Goal: Answer question/provide support: Answer question/provide support

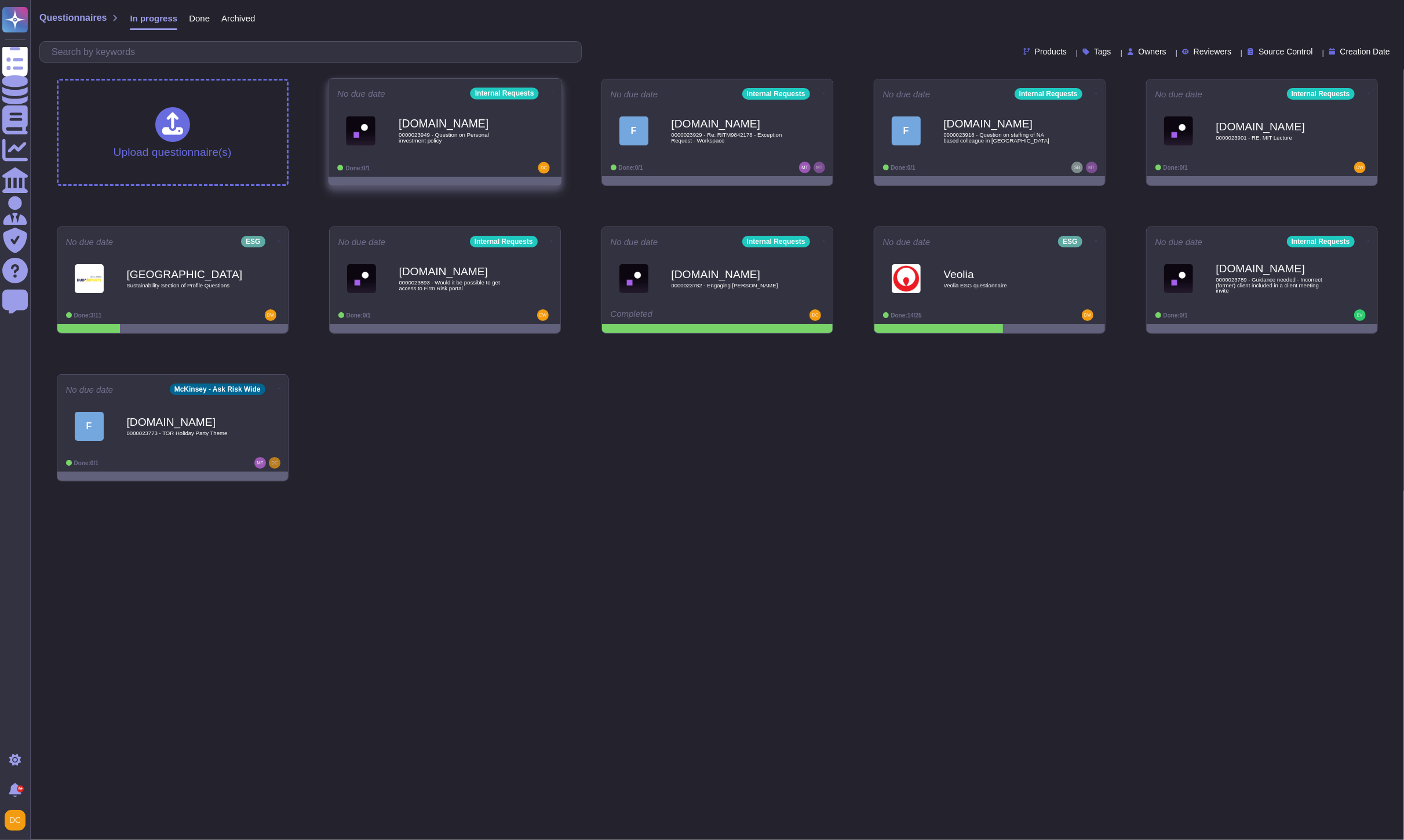
click at [432, 153] on div "[DOMAIN_NAME] 0000023949 - Question on Personal investment policy" at bounding box center [457, 131] width 117 height 47
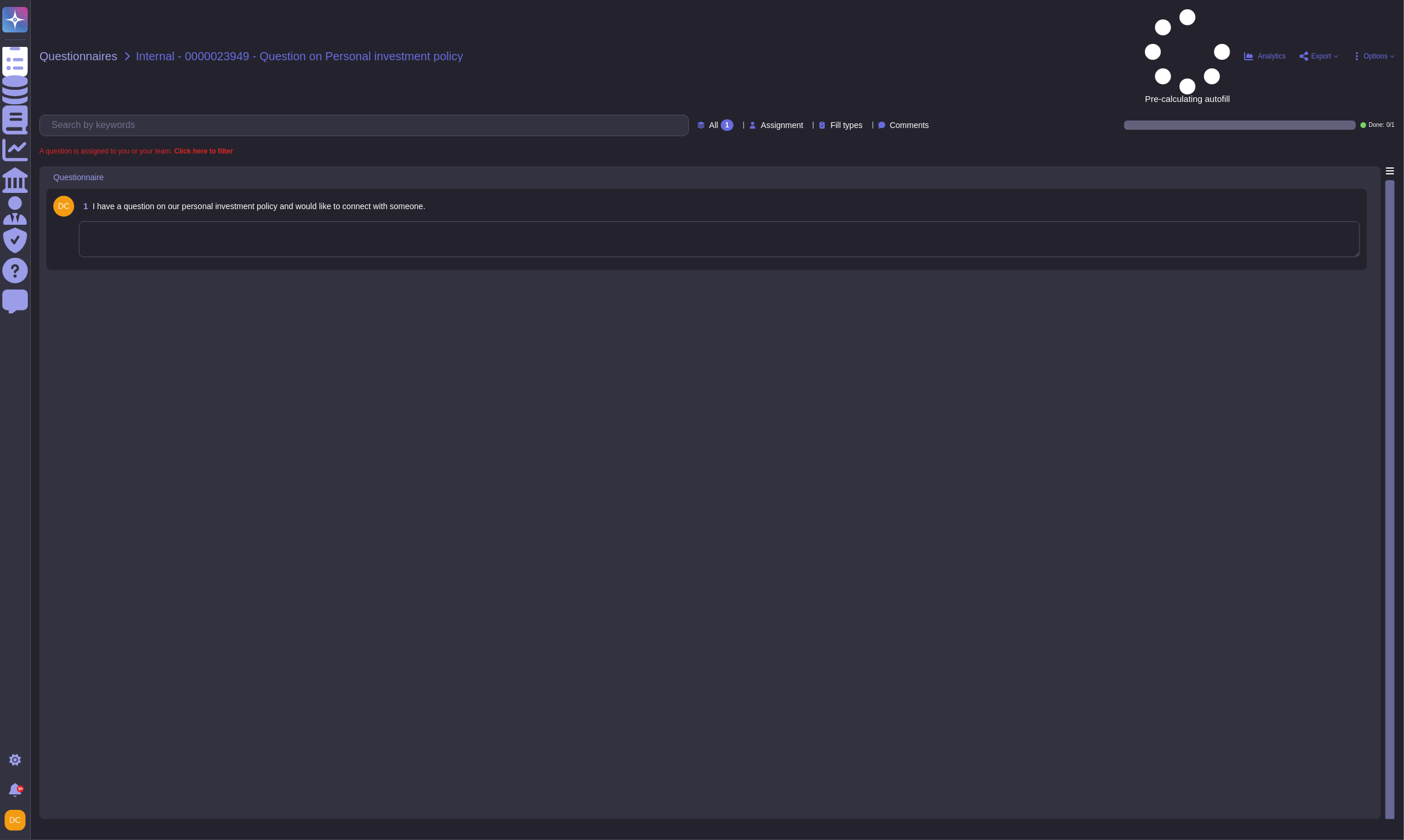
click at [134, 222] on textarea at bounding box center [719, 239] width 1281 height 36
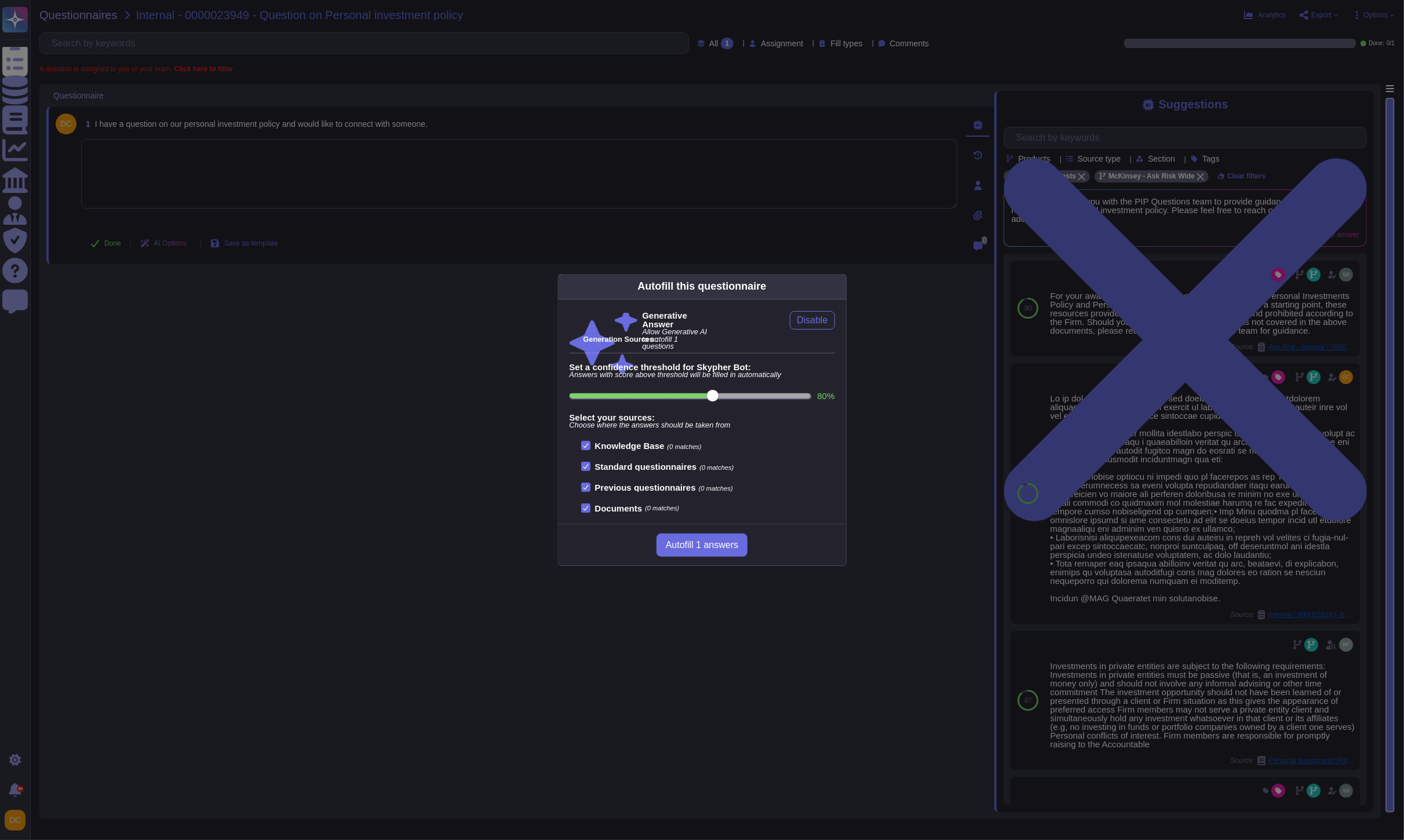
click at [398, 181] on div "Autofill this questionnaire Generative Answer Allow Generative AI to autofill 1…" at bounding box center [702, 420] width 1404 height 840
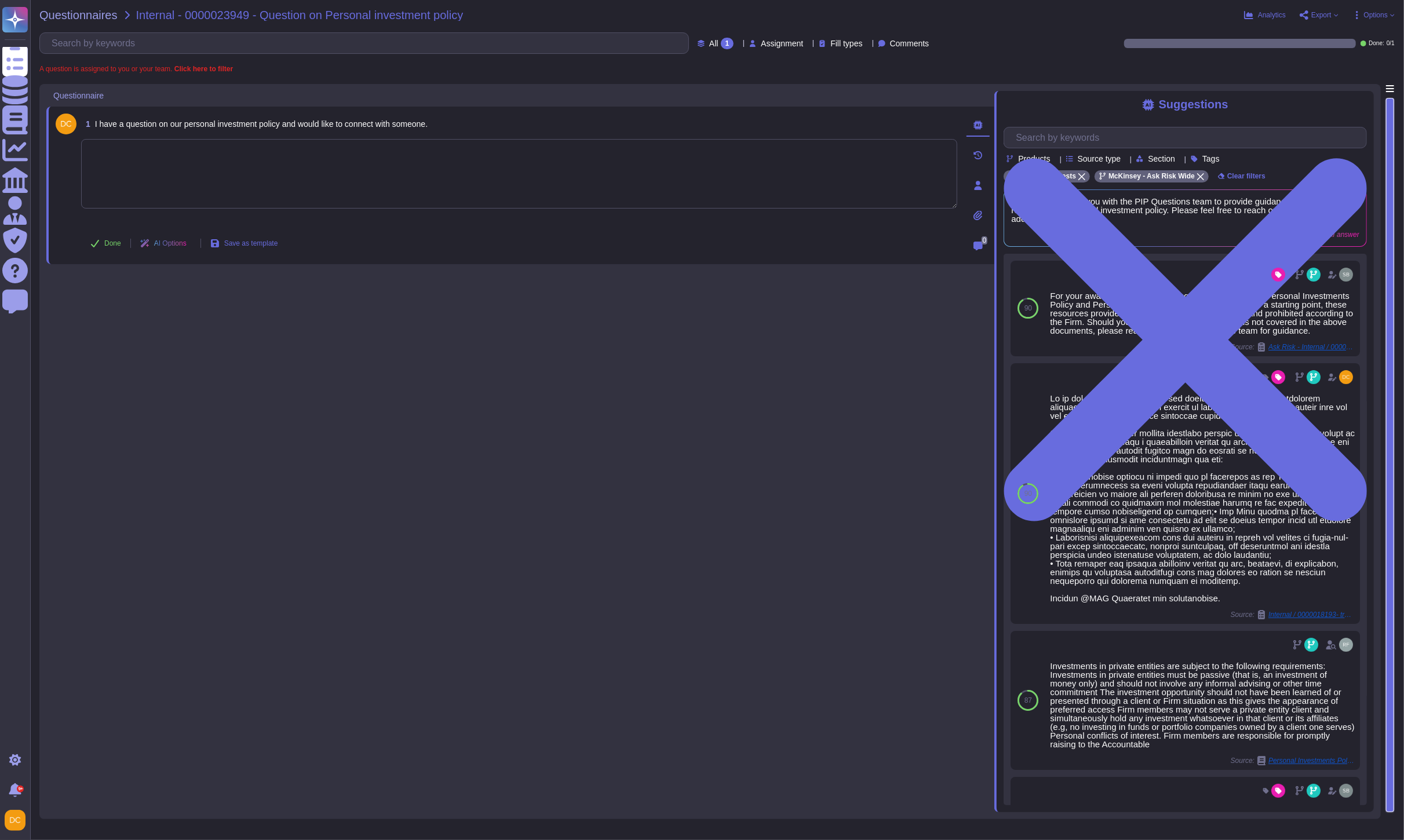
click at [327, 164] on textarea at bounding box center [520, 174] width 876 height 70
paste textarea "For your awareness, I am sharing with you our Firm’s Personal Investments Polic…"
type textarea "For your awareness, I am sharing with you our Firm’s Personal Investments Polic…"
click at [106, 240] on span "Done" at bounding box center [112, 243] width 17 height 7
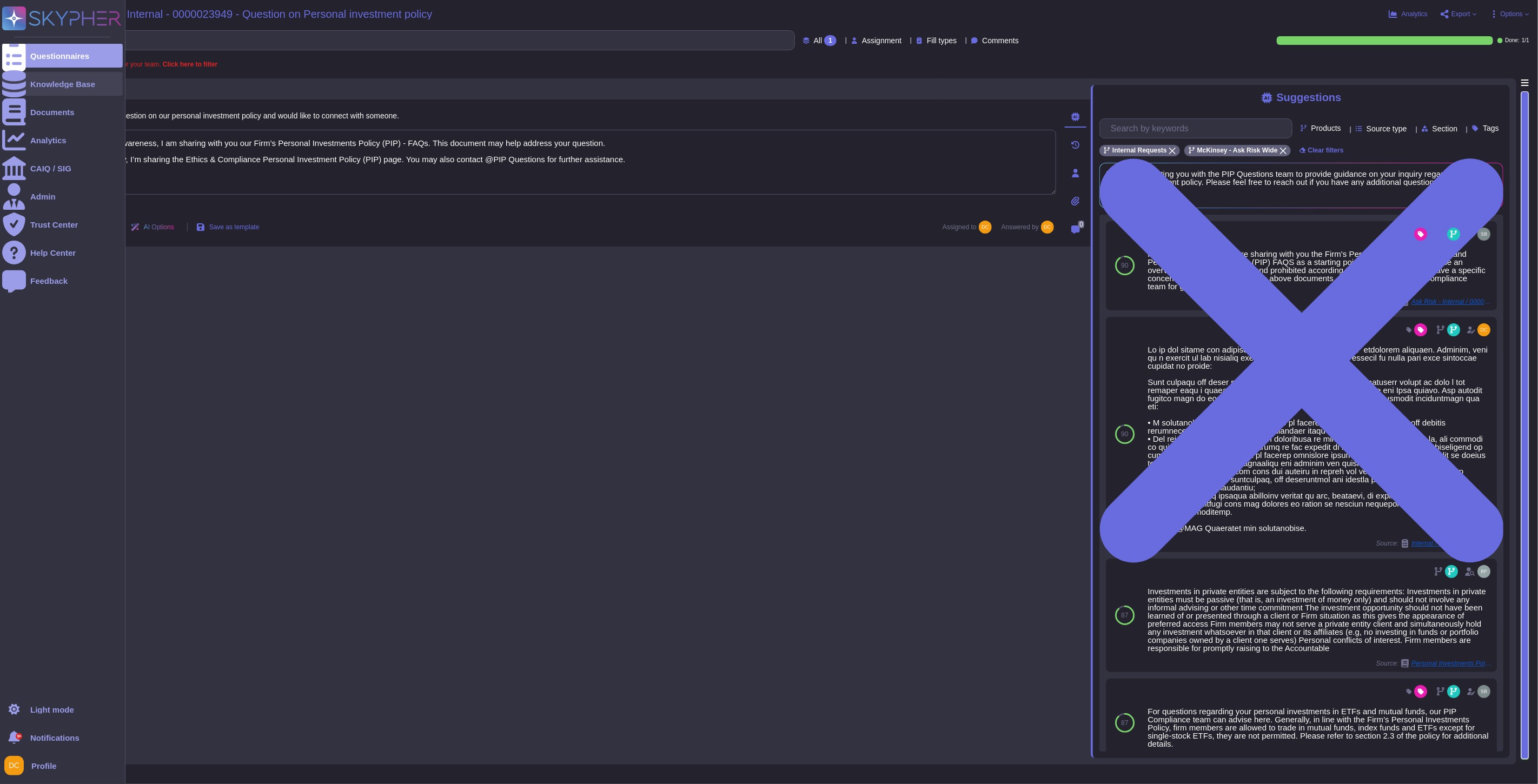
click at [15, 84] on icon at bounding box center [14, 84] width 24 height 27
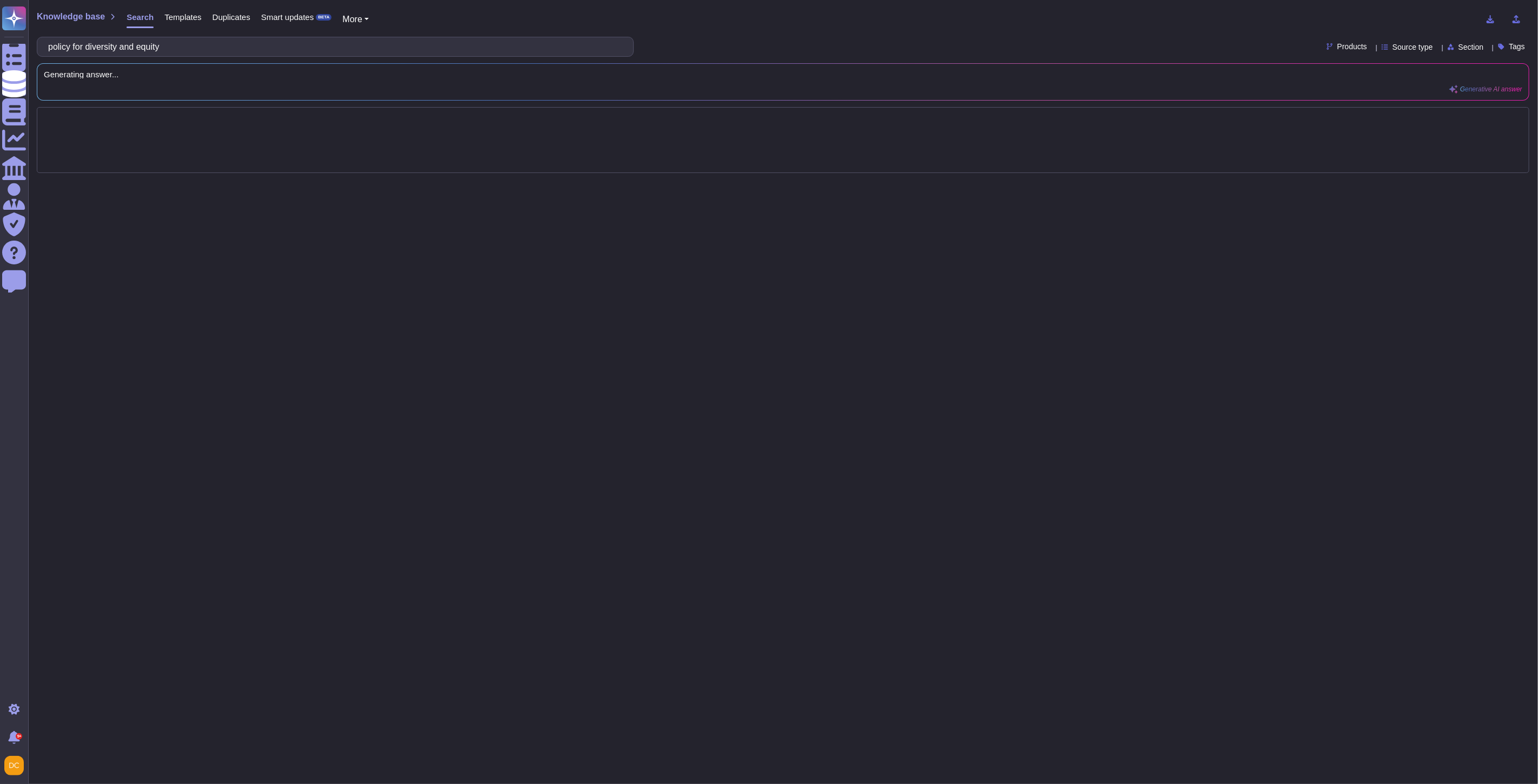
click at [60, 44] on input "policy for diversity and equity" at bounding box center [332, 47] width 579 height 19
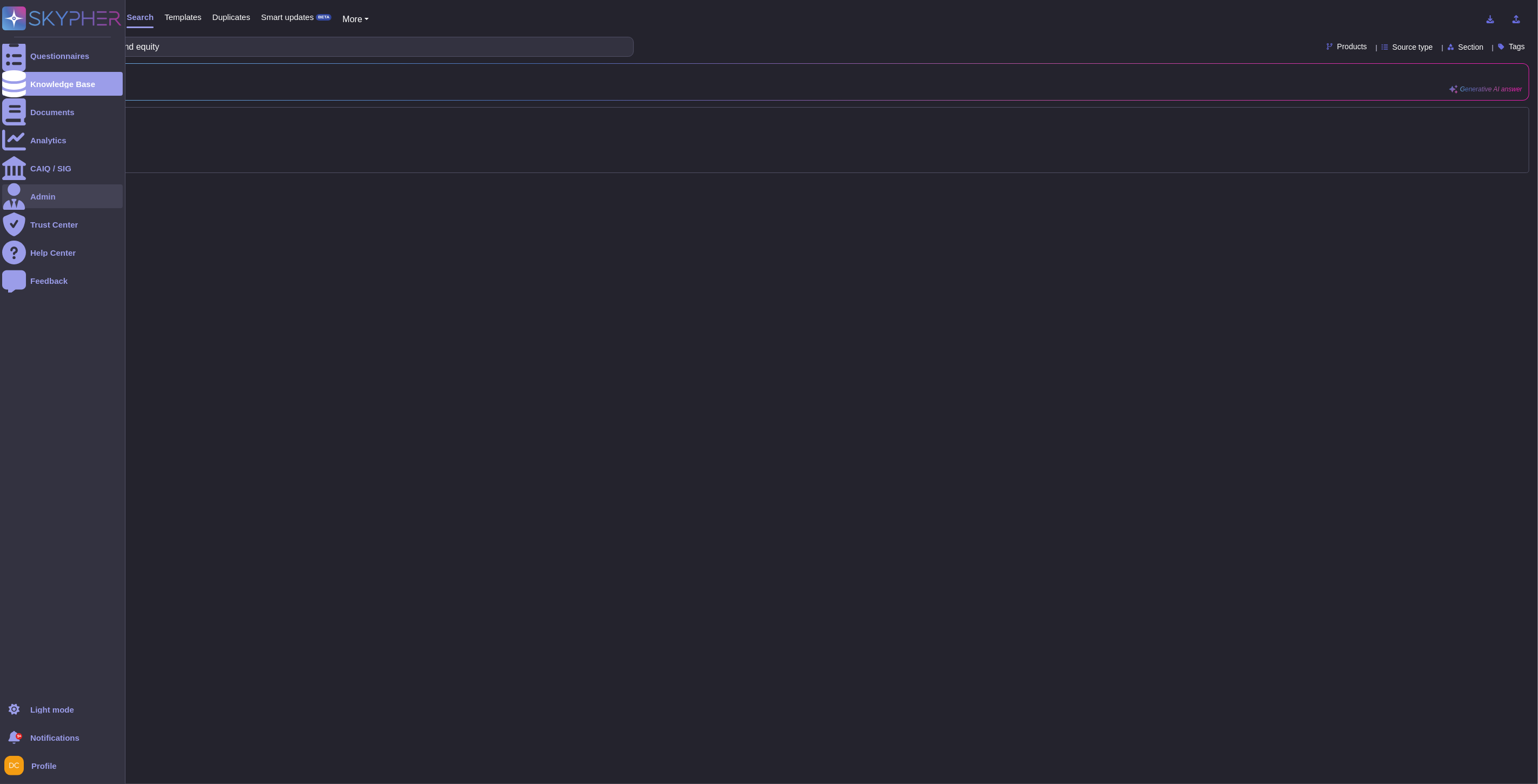
type input "policy for diversity and equity"
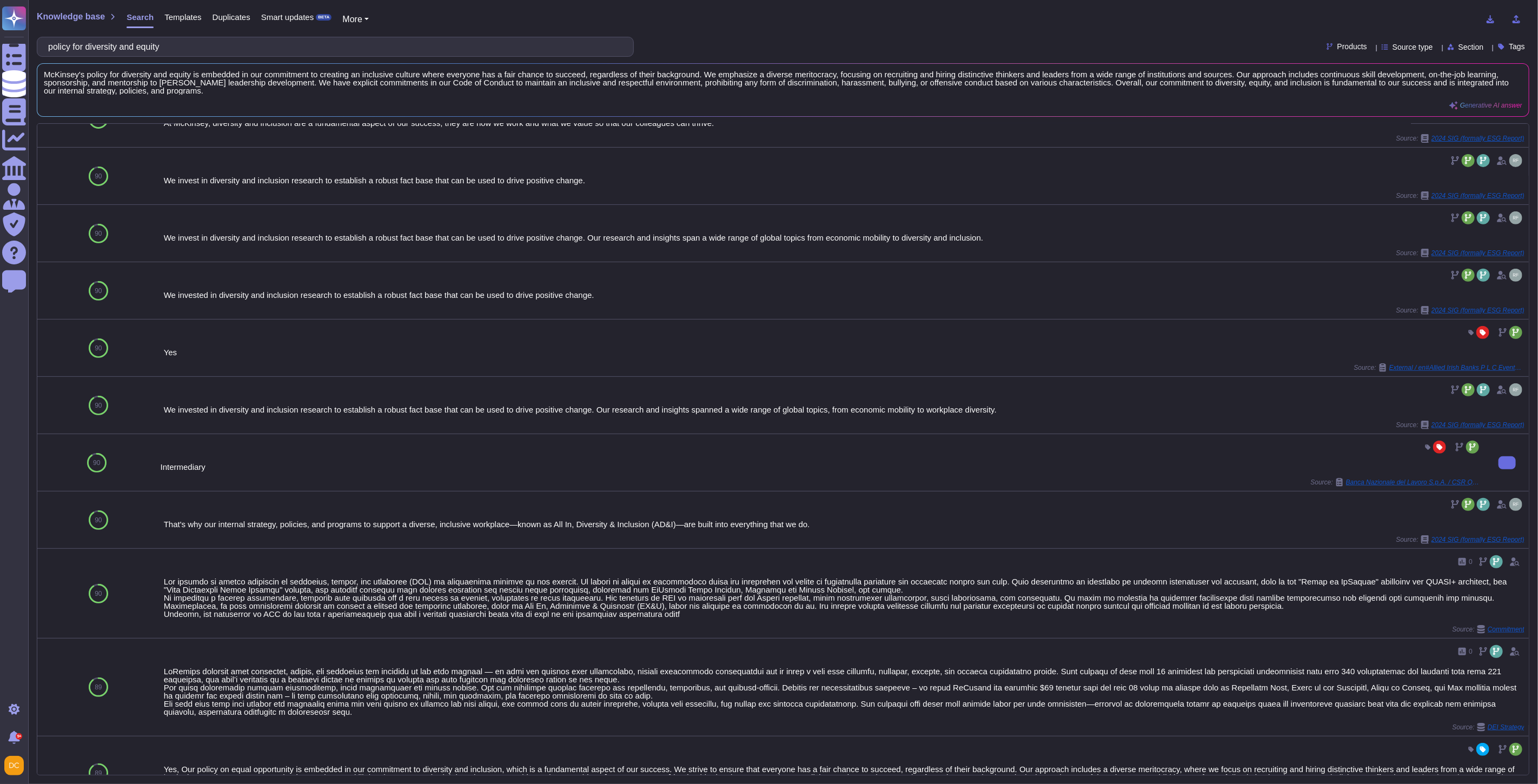
scroll to position [399, 0]
